Goal: Communication & Community: Participate in discussion

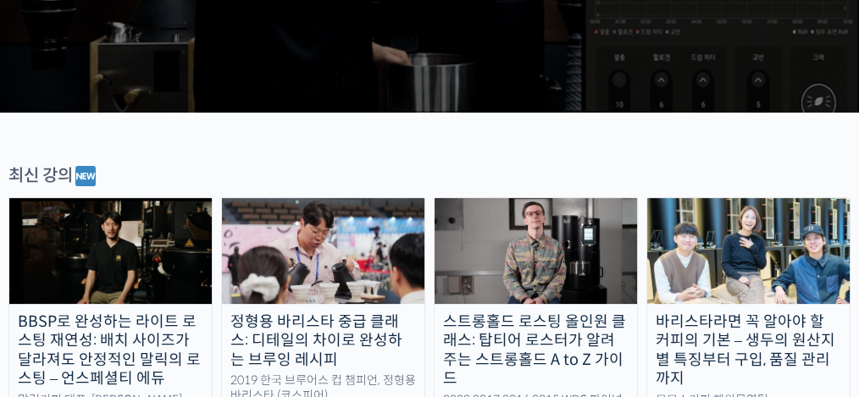
scroll to position [407, 0]
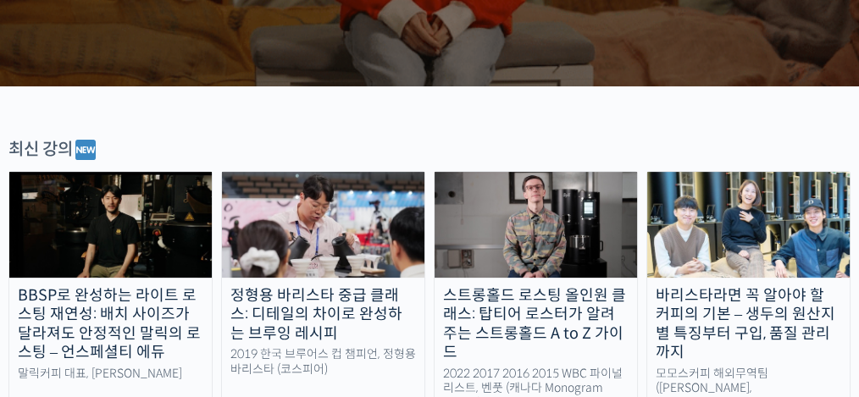
click at [116, 236] on img at bounding box center [110, 224] width 203 height 105
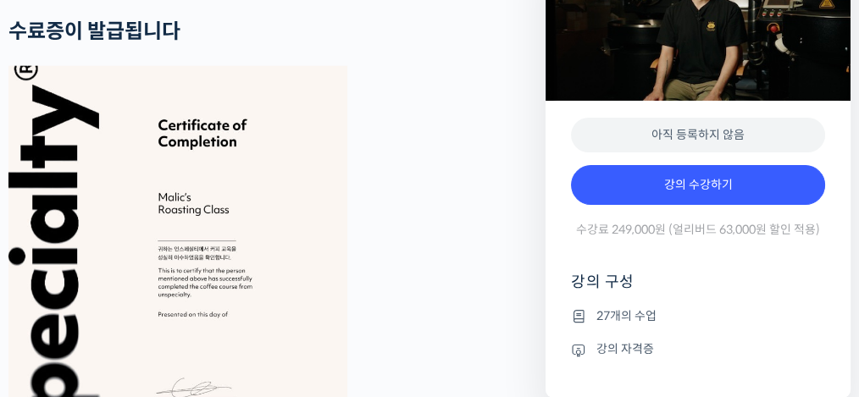
scroll to position [4462, 0]
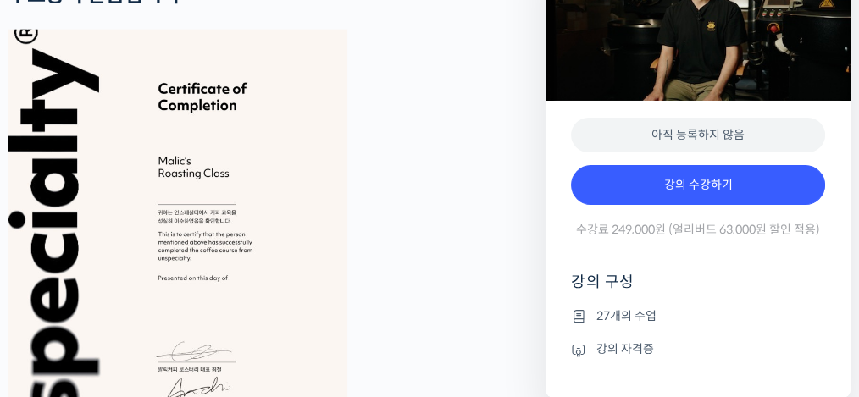
click at [581, 318] on icon at bounding box center [578, 317] width 15 height 20
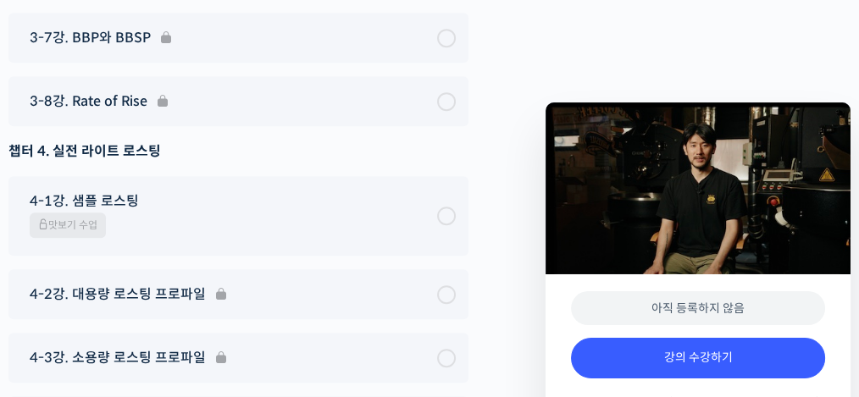
scroll to position [7289, 0]
click at [103, 191] on span "4-1강. 샘플 로스팅" at bounding box center [84, 202] width 109 height 23
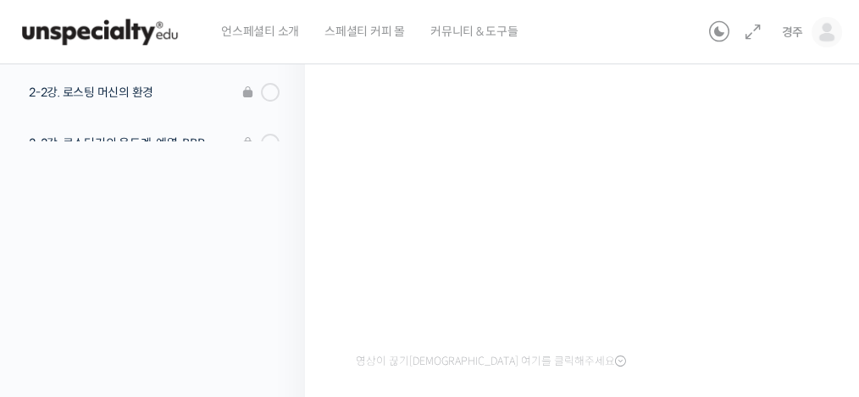
scroll to position [117, 0]
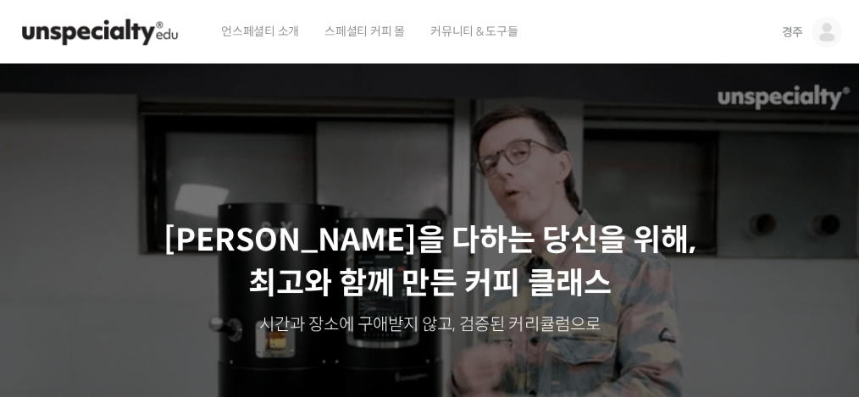
click at [825, 28] on img at bounding box center [827, 32] width 31 height 31
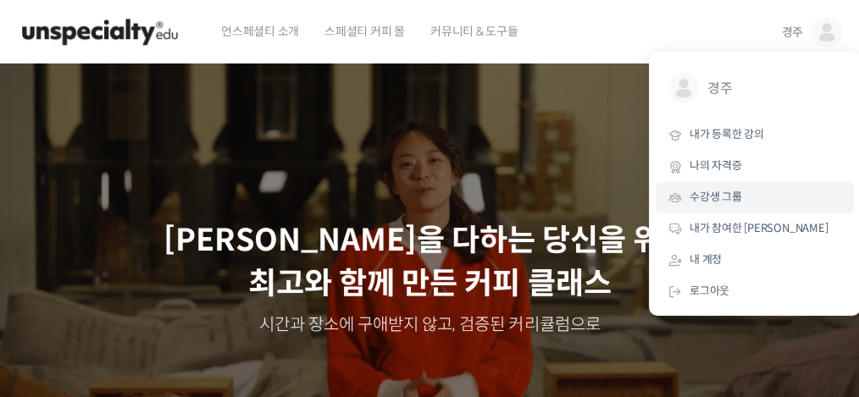
click at [726, 194] on span "수강생 그룹" at bounding box center [716, 197] width 53 height 14
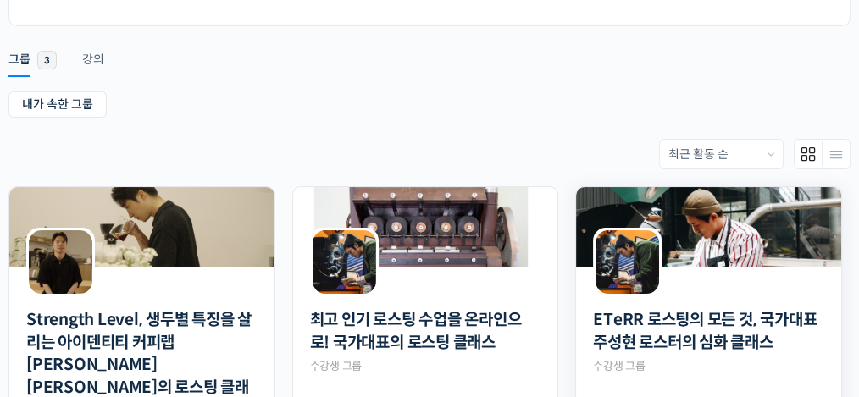
scroll to position [303, 0]
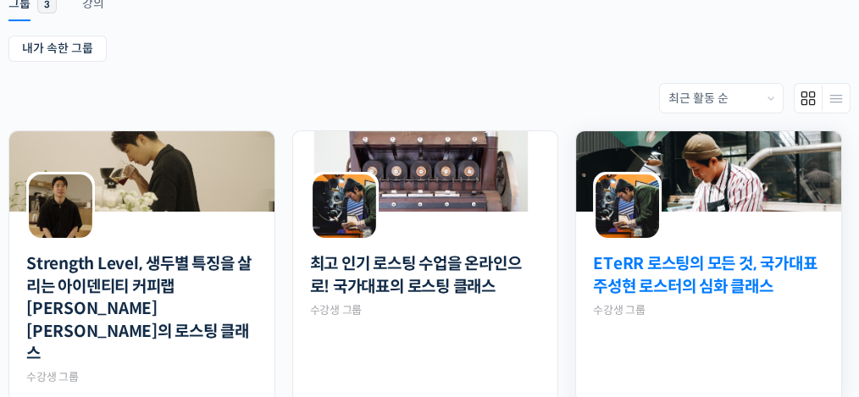
click at [670, 267] on link "ETeRR 로스팅의 모든 것, 국가대표 주성현 로스터의 심화 클래스" at bounding box center [708, 275] width 231 height 45
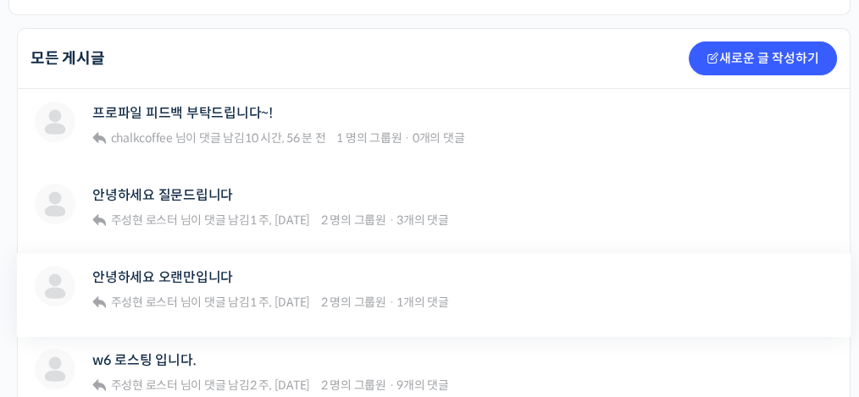
scroll to position [462, 0]
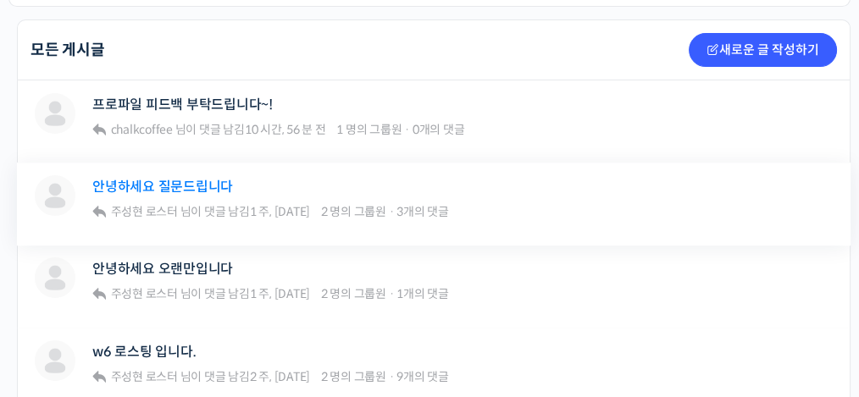
click at [191, 183] on link "안녕하세요 질문드립니다" at bounding box center [162, 187] width 141 height 16
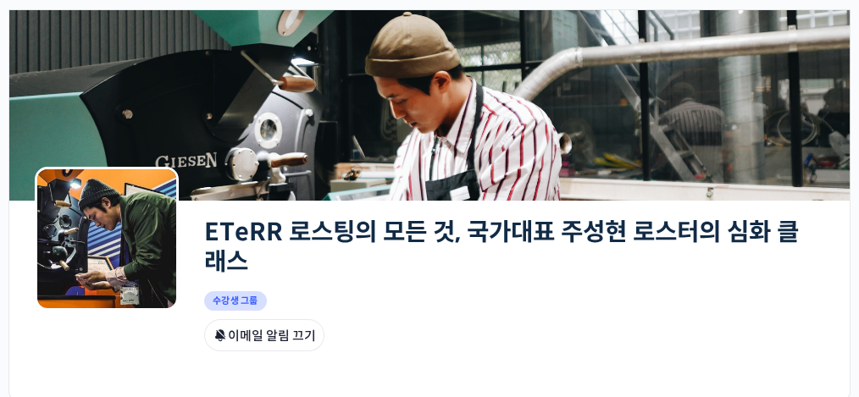
scroll to position [14, 0]
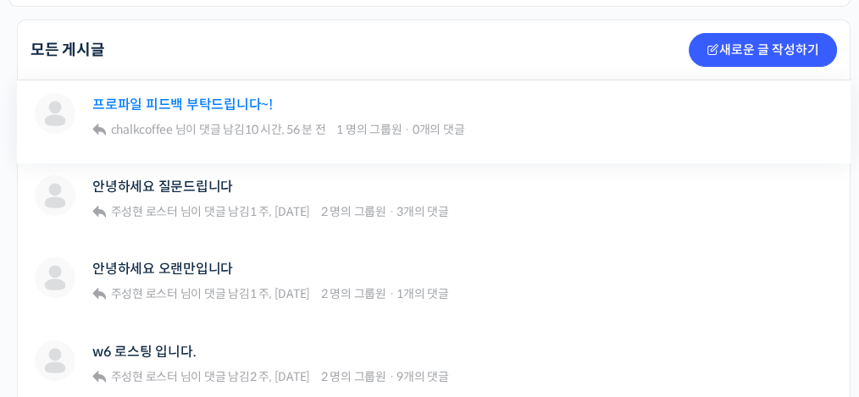
click at [150, 98] on link "프로파일 피드백 부탁드립니다~!" at bounding box center [182, 105] width 180 height 16
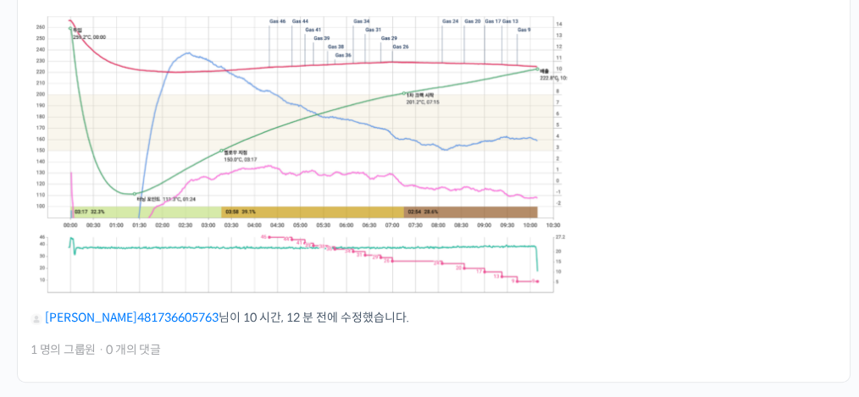
scroll to position [1162, 0]
